Goal: Task Accomplishment & Management: Use online tool/utility

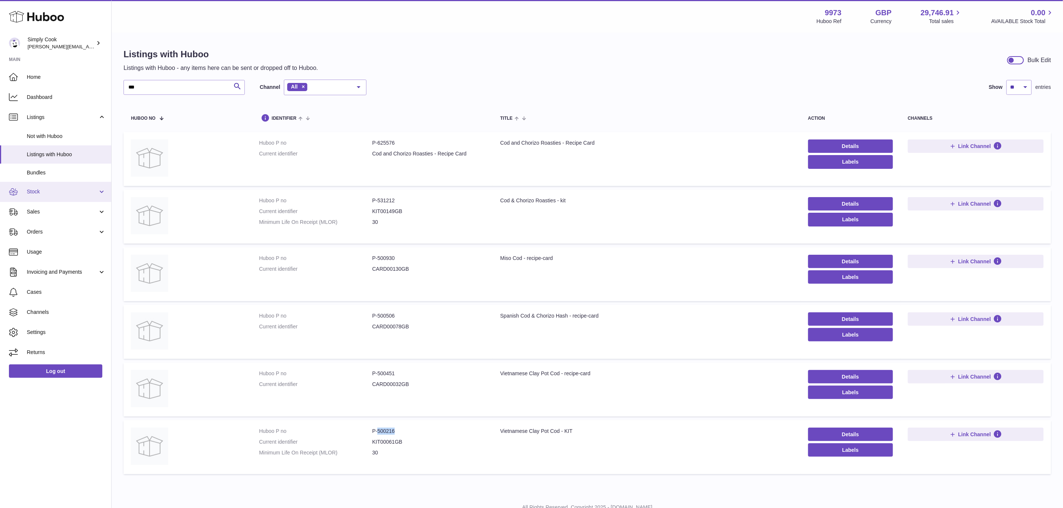
drag, startPoint x: 39, startPoint y: 183, endPoint x: 39, endPoint y: 189, distance: 5.6
click at [39, 183] on link "Stock" at bounding box center [55, 192] width 111 height 20
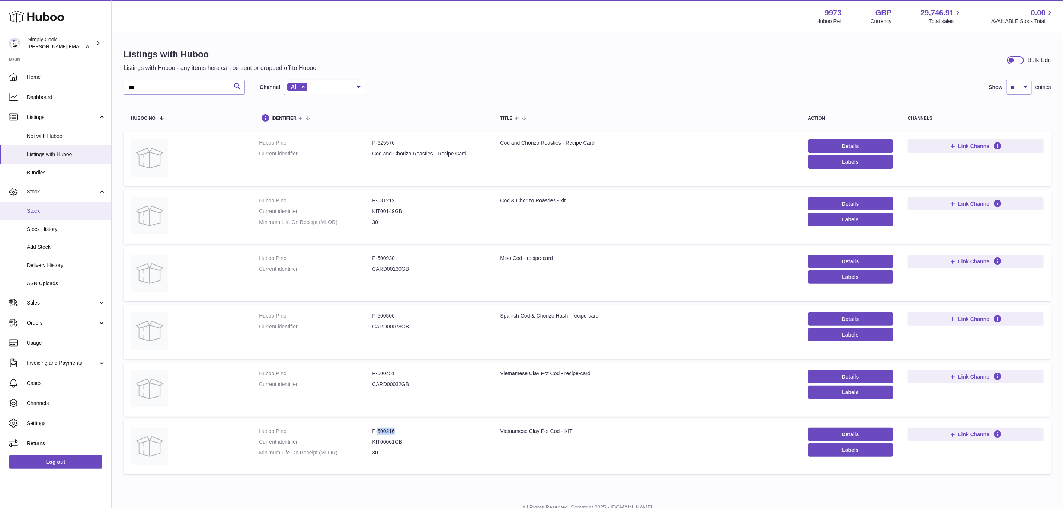
click at [41, 209] on span "Stock" at bounding box center [66, 211] width 79 height 7
click at [45, 249] on span "Add Stock" at bounding box center [66, 247] width 79 height 7
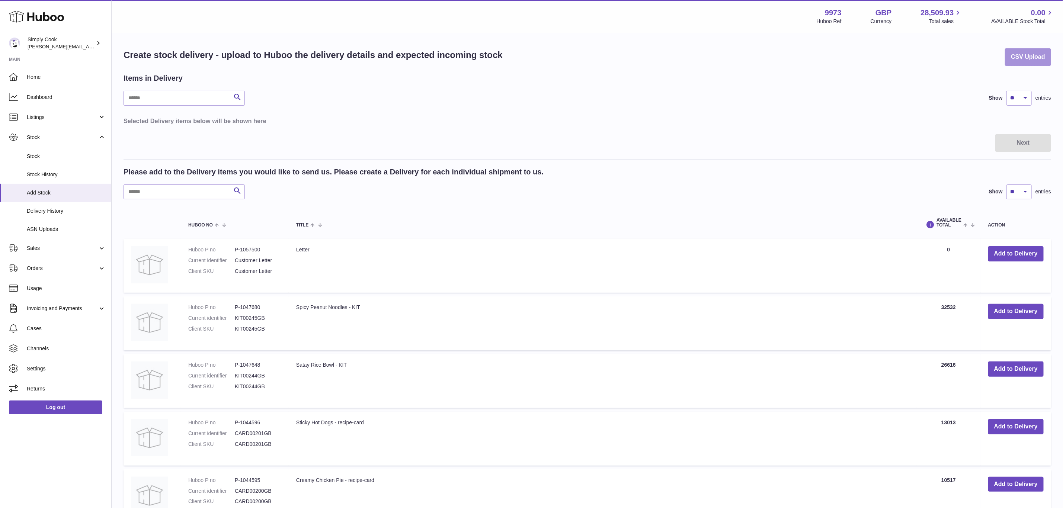
click at [1020, 56] on button "CSV Upload" at bounding box center [1028, 56] width 46 height 17
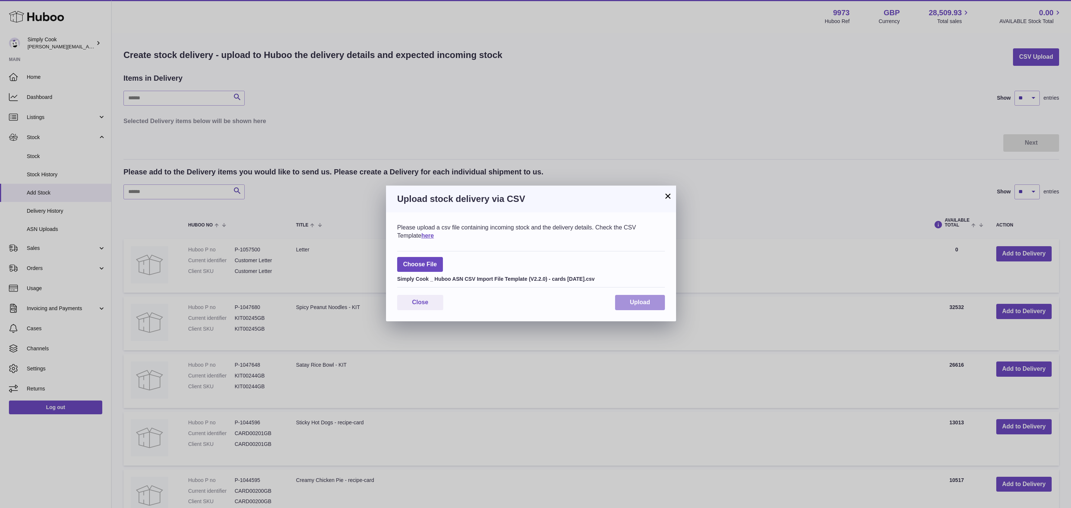
drag, startPoint x: 636, startPoint y: 307, endPoint x: 593, endPoint y: 247, distance: 74.0
click at [636, 306] on button "Upload" at bounding box center [640, 302] width 50 height 15
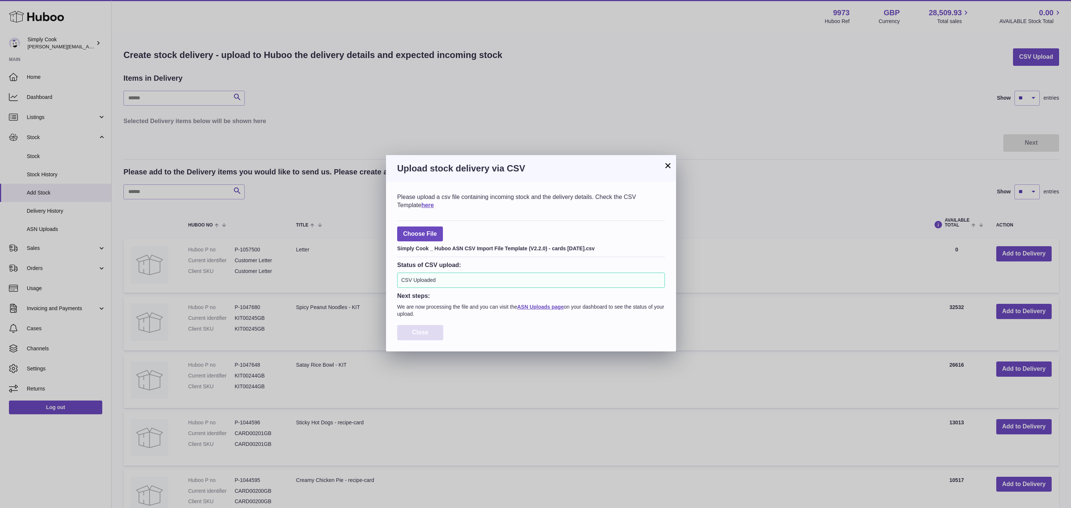
click at [424, 340] on button "Close" at bounding box center [420, 332] width 46 height 15
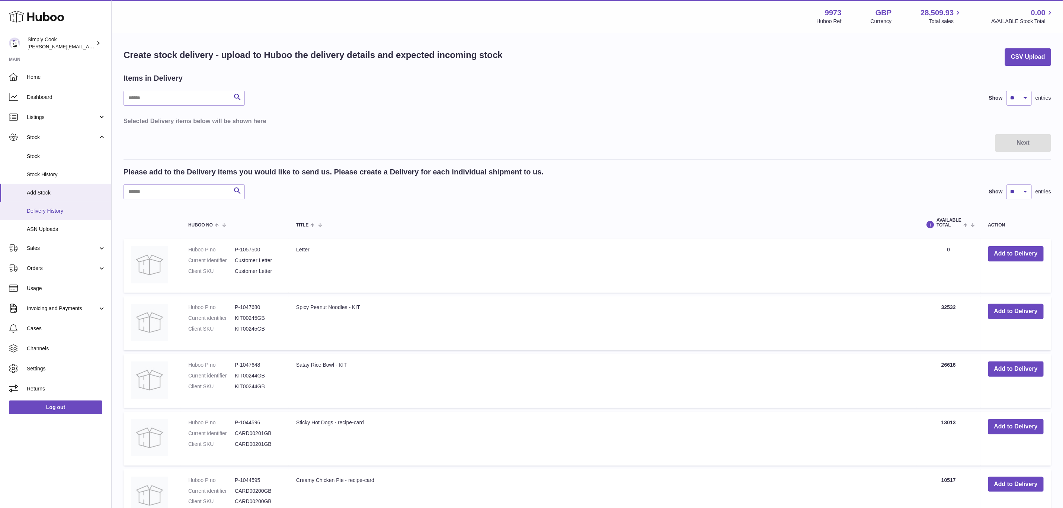
click at [44, 212] on span "Delivery History" at bounding box center [66, 211] width 79 height 7
